Goal: Information Seeking & Learning: Learn about a topic

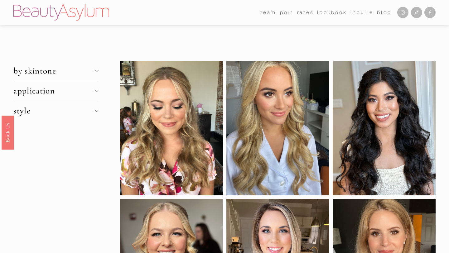
click at [96, 71] on div at bounding box center [96, 70] width 4 height 4
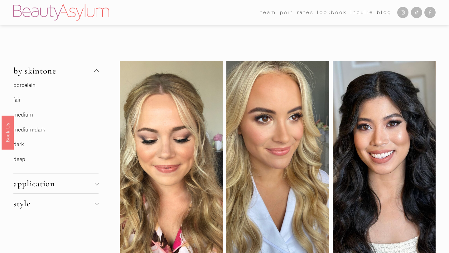
click at [29, 84] on link "porcelain" at bounding box center [24, 85] width 22 height 7
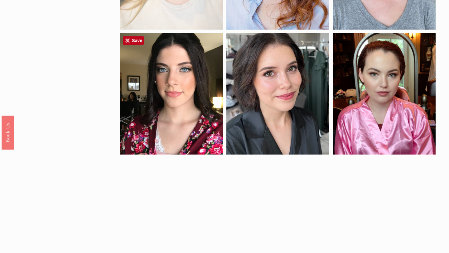
scroll to position [158, 0]
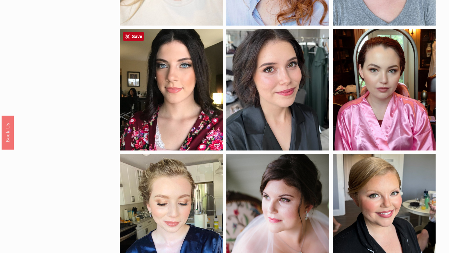
click at [155, 89] on div at bounding box center [171, 90] width 103 height 122
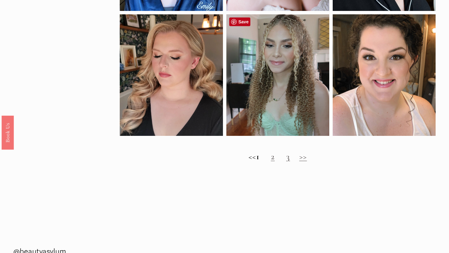
scroll to position [421, 0]
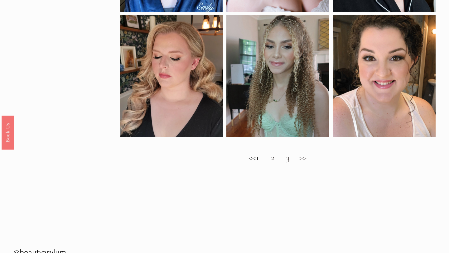
click at [275, 157] on link "2" at bounding box center [273, 158] width 4 height 10
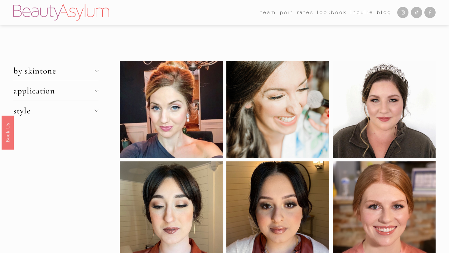
click at [96, 69] on div at bounding box center [96, 70] width 4 height 4
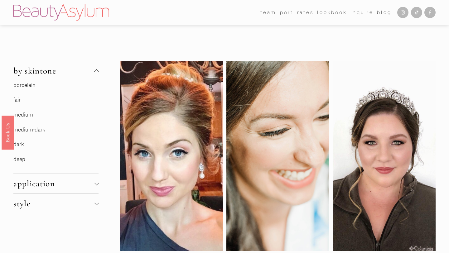
click at [19, 99] on link "fair" at bounding box center [16, 100] width 7 height 7
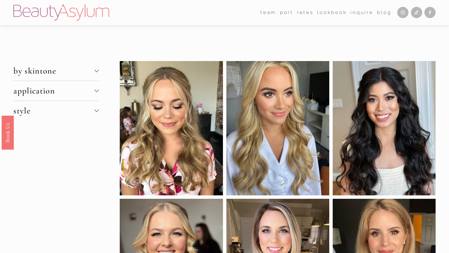
click at [97, 73] on button "by skintone" at bounding box center [55, 71] width 85 height 20
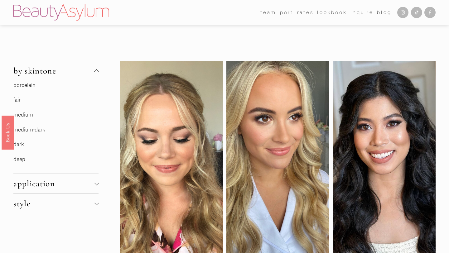
click at [29, 116] on link "medium" at bounding box center [23, 115] width 20 height 7
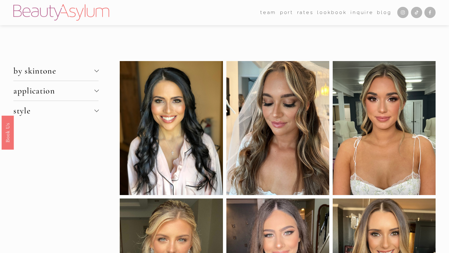
click at [96, 70] on div at bounding box center [96, 70] width 4 height 4
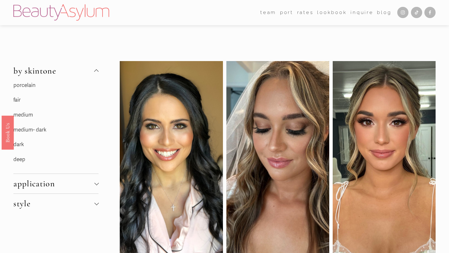
click at [33, 85] on link "porcelain" at bounding box center [24, 85] width 22 height 7
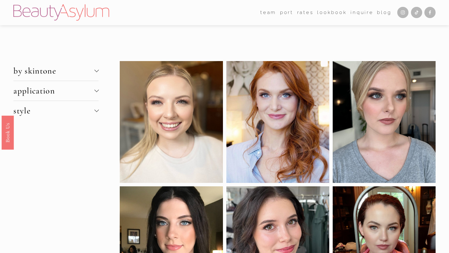
click at [94, 92] on span "application" at bounding box center [53, 91] width 81 height 10
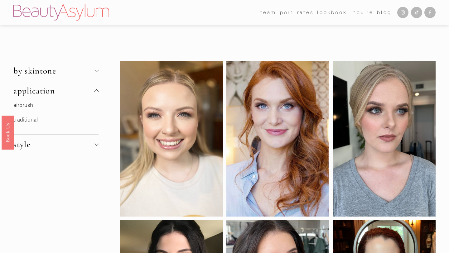
click at [97, 71] on div at bounding box center [96, 70] width 4 height 4
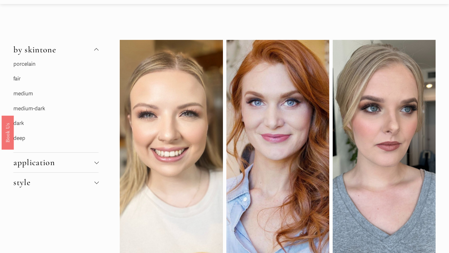
scroll to position [25, 0]
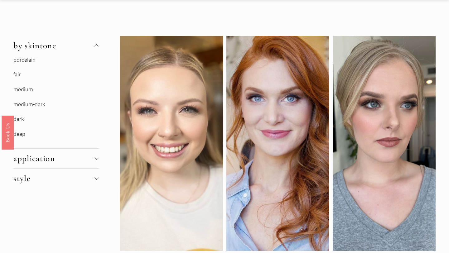
click at [94, 182] on button "style" at bounding box center [55, 179] width 85 height 20
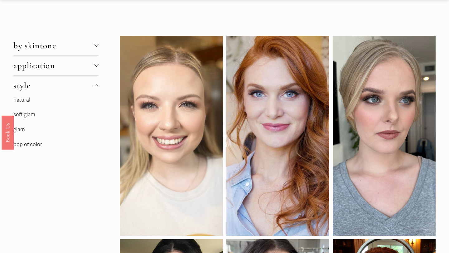
click at [25, 98] on link "natural" at bounding box center [21, 100] width 17 height 7
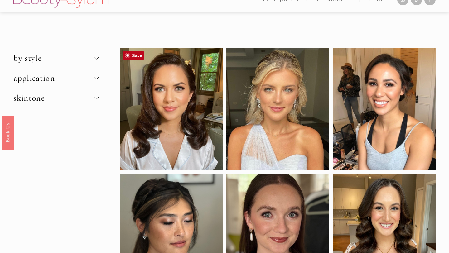
scroll to position [7, 0]
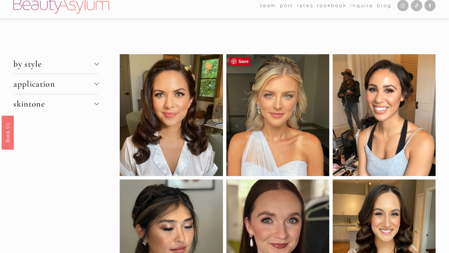
click at [285, 151] on div at bounding box center [277, 115] width 103 height 122
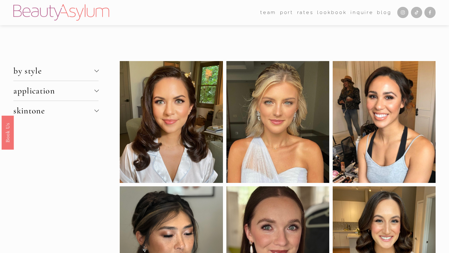
click at [337, 13] on link "Lookbook" at bounding box center [332, 13] width 30 height 10
